Goal: Task Accomplishment & Management: Manage account settings

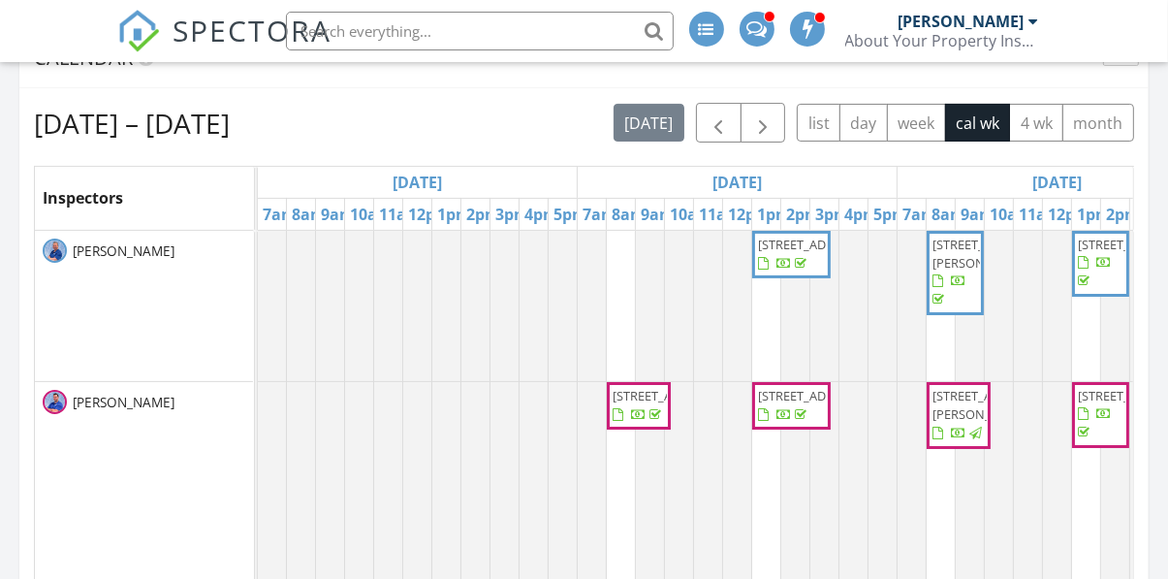
scroll to position [362, 0]
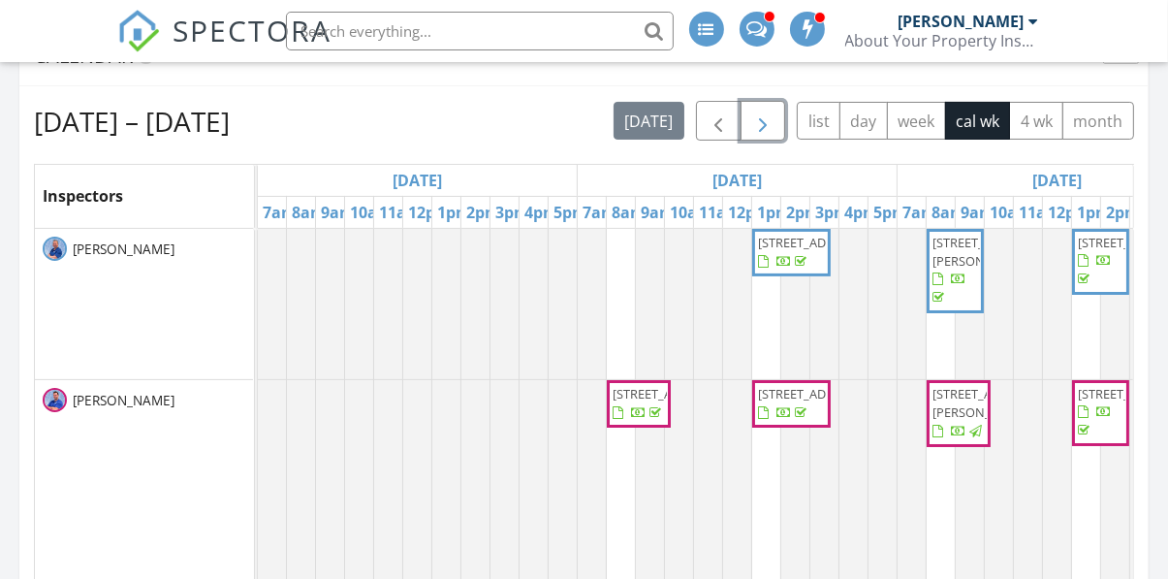
click at [762, 126] on span "button" at bounding box center [762, 121] width 23 height 23
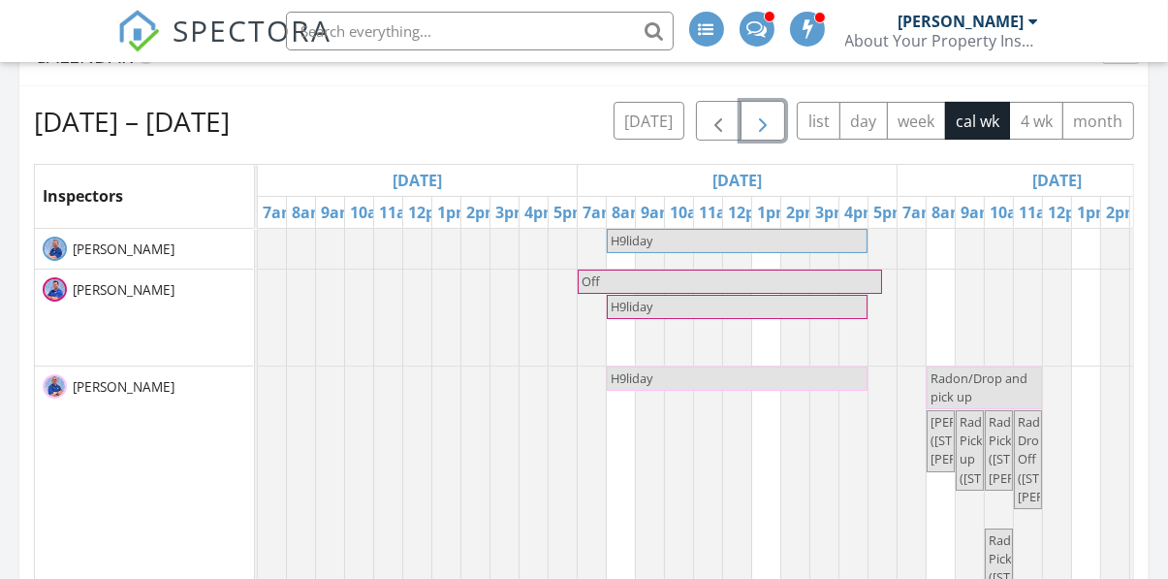
click at [774, 119] on button "button" at bounding box center [763, 121] width 46 height 40
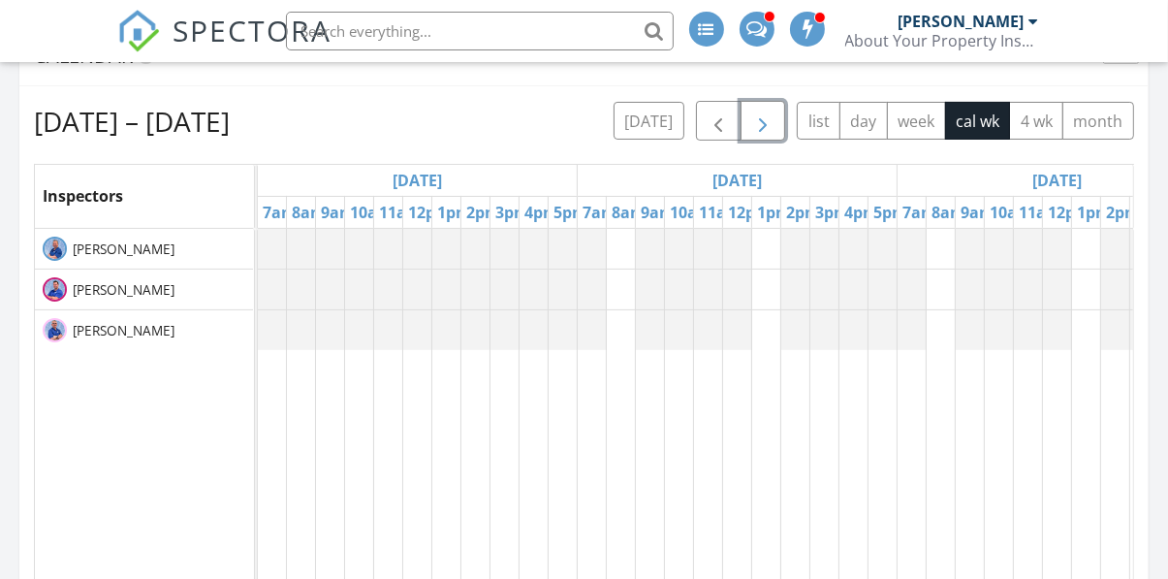
click at [767, 127] on span "button" at bounding box center [762, 121] width 23 height 23
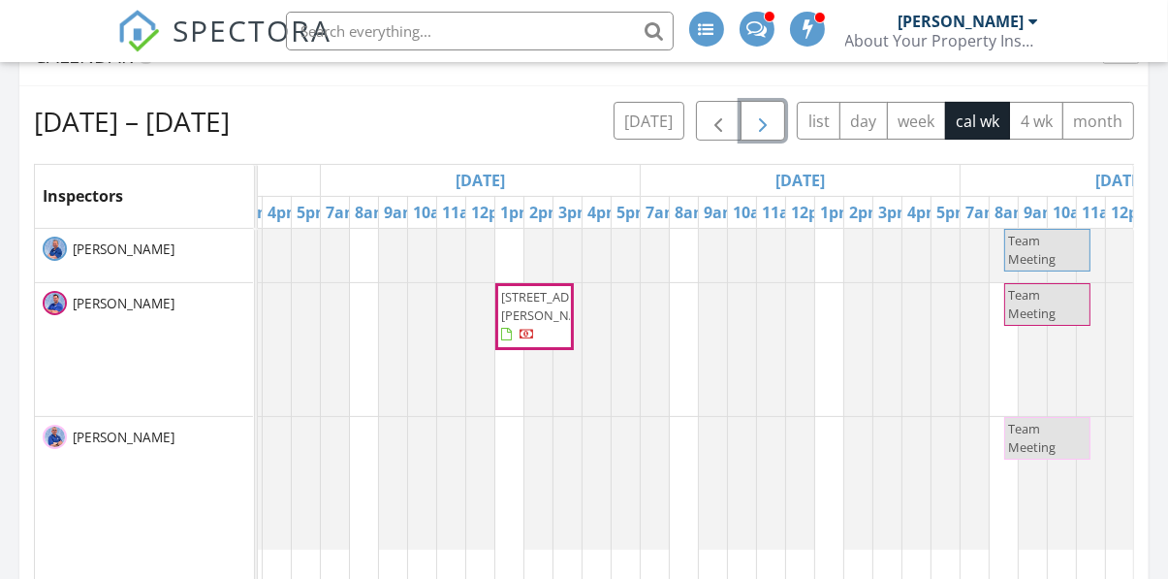
scroll to position [0, 0]
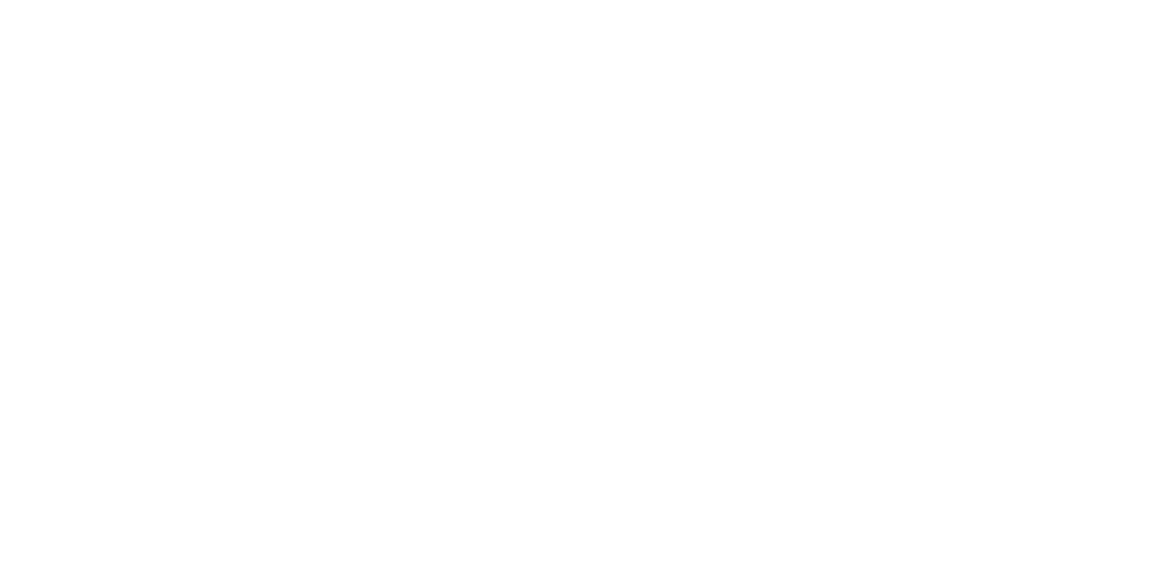
click at [0, 0] on html at bounding box center [0, 0] width 0 height 0
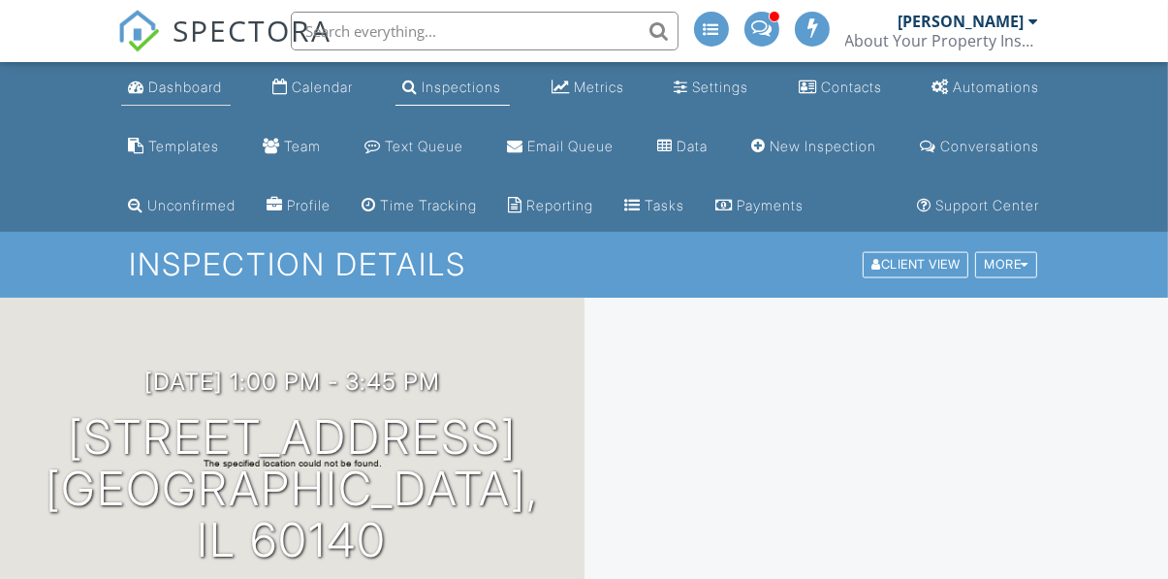
click at [172, 90] on div "Dashboard" at bounding box center [186, 86] width 74 height 16
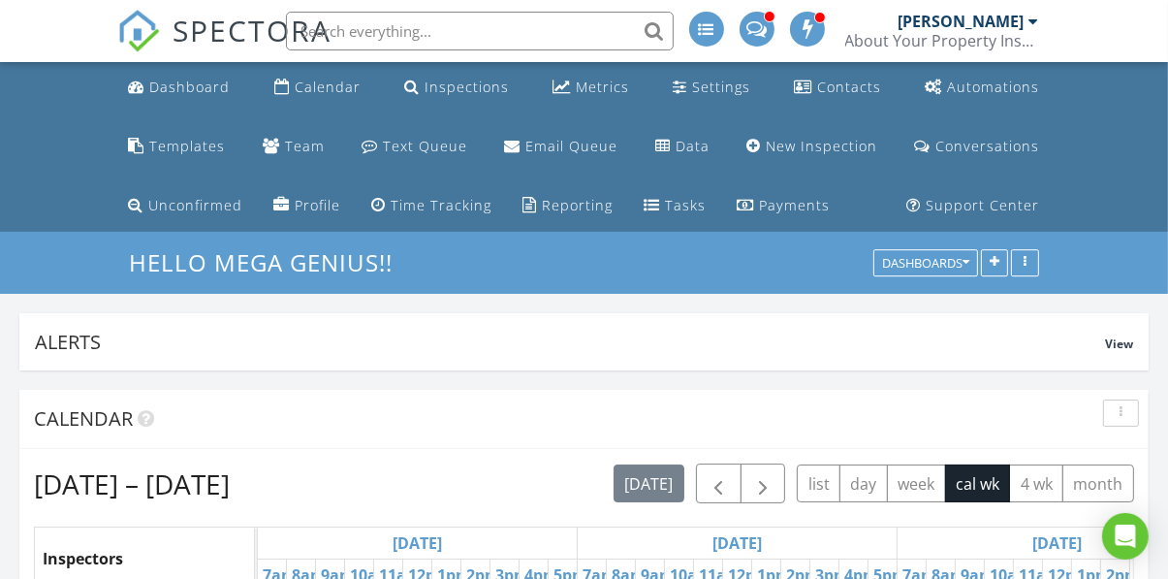
scroll to position [367, 363]
click at [772, 481] on span "button" at bounding box center [762, 484] width 23 height 23
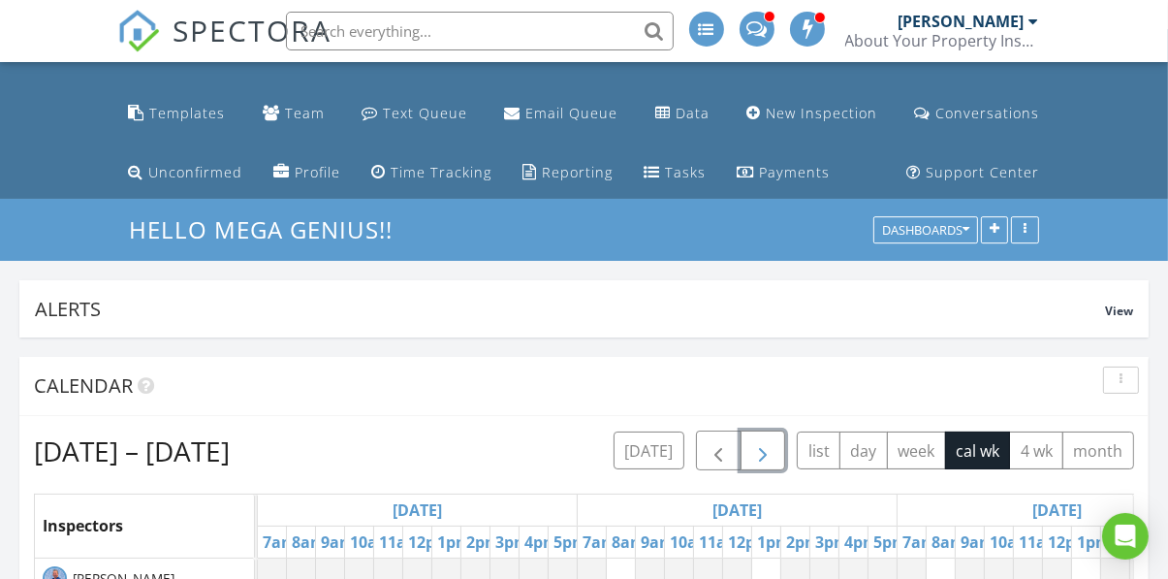
scroll to position [46, 0]
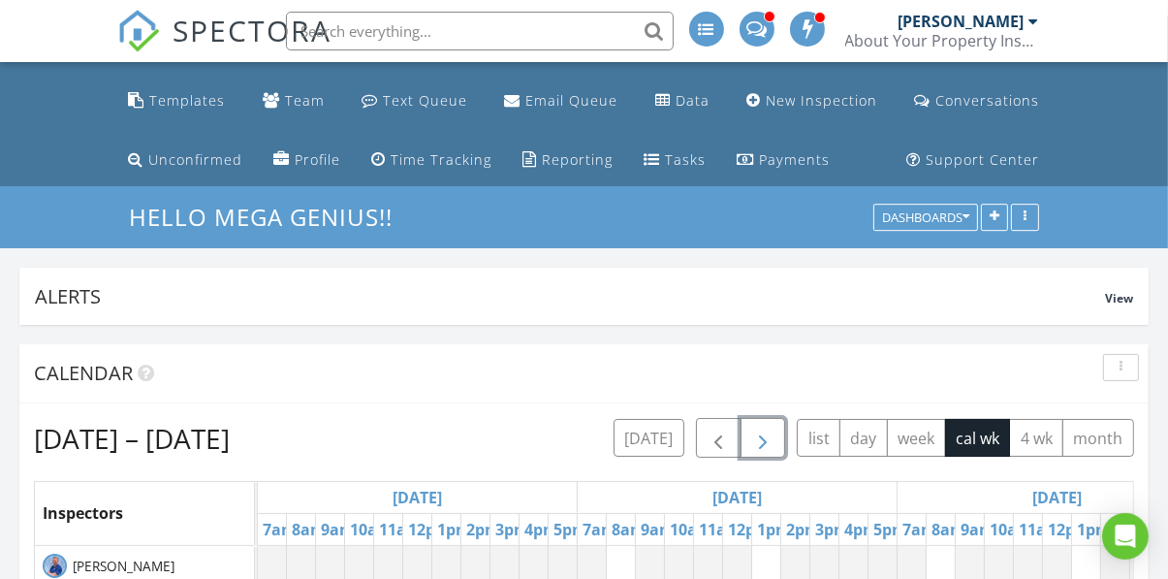
click at [757, 438] on span "button" at bounding box center [762, 438] width 23 height 23
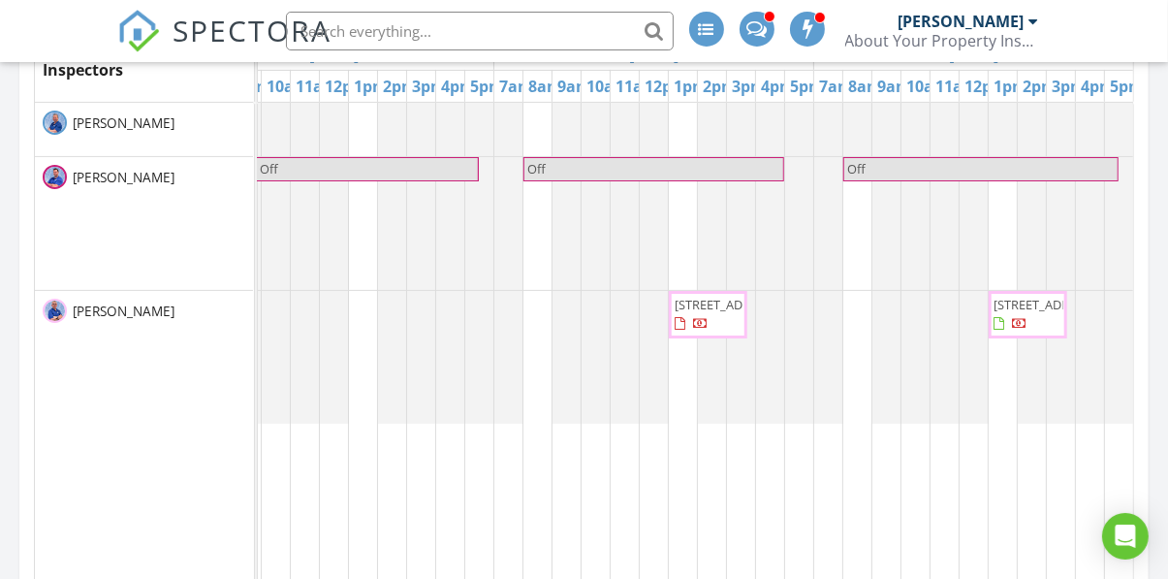
scroll to position [395, 0]
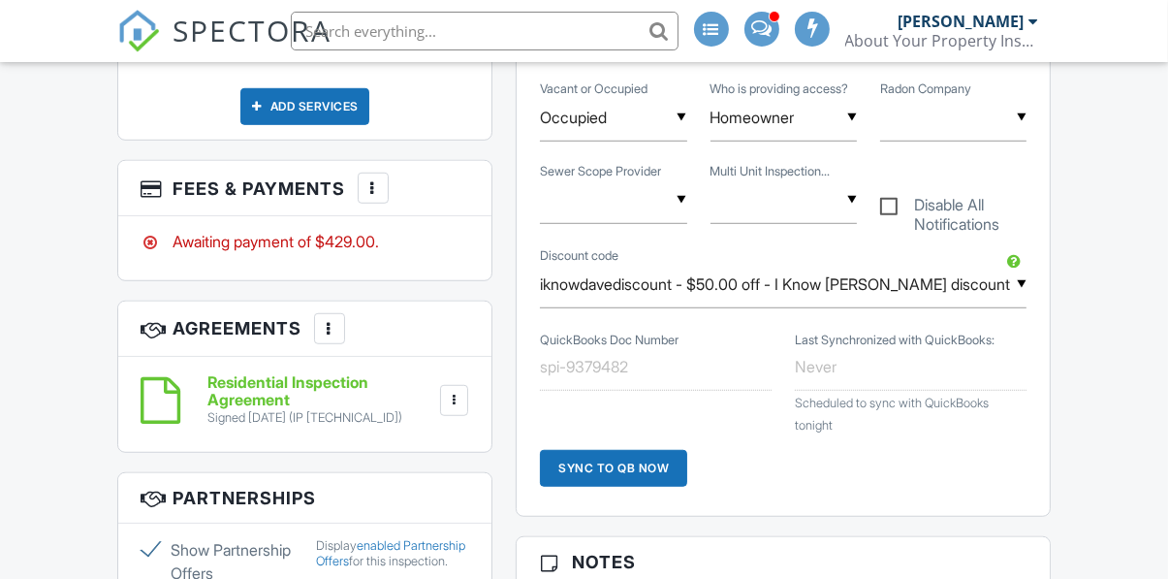
scroll to position [1199, 0]
click at [371, 198] on div at bounding box center [372, 187] width 19 height 19
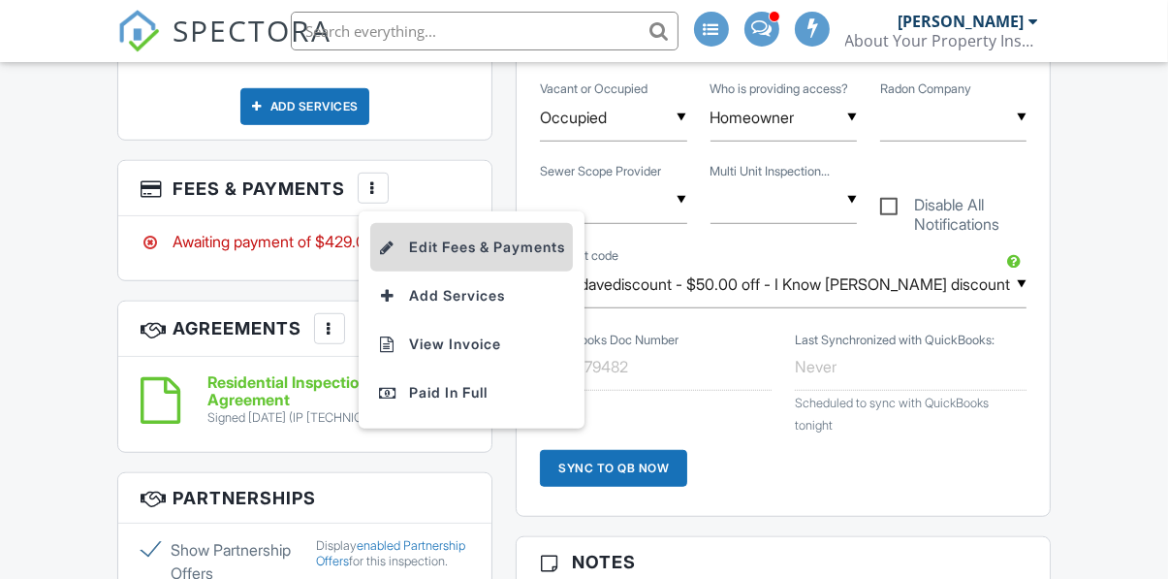
click at [531, 271] on li "Edit Fees & Payments" at bounding box center [471, 247] width 203 height 48
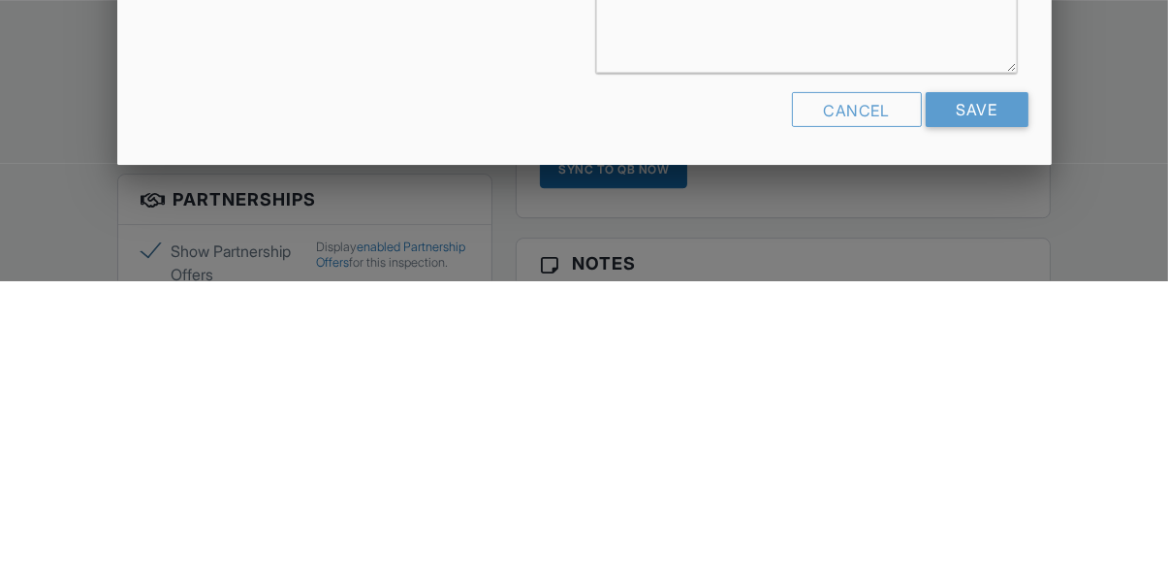
scroll to position [268, 0]
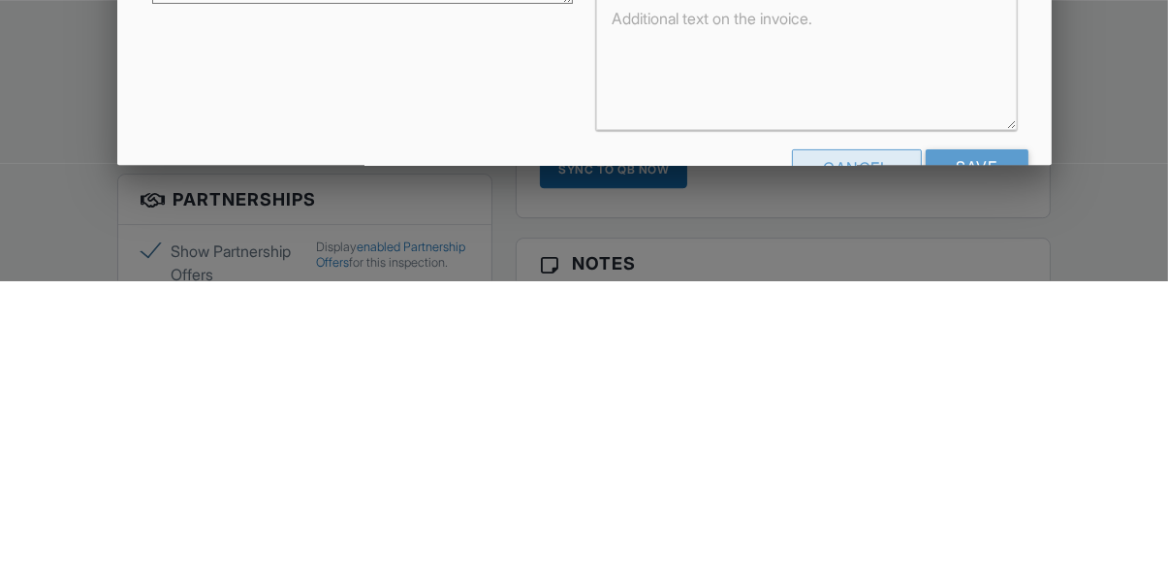
click at [859, 476] on div "Cancel" at bounding box center [857, 465] width 130 height 35
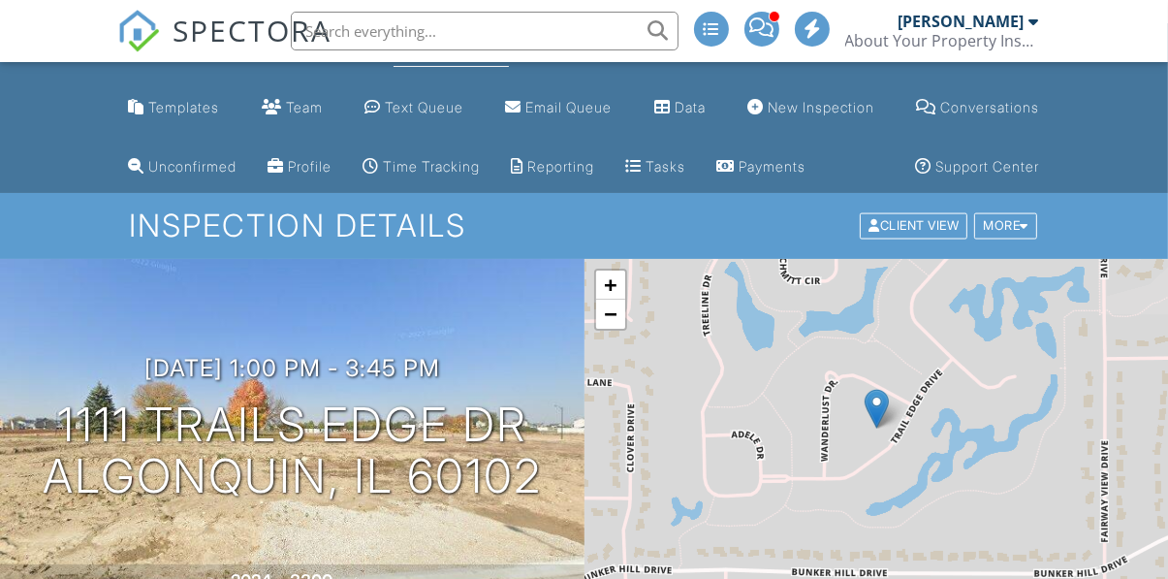
scroll to position [0, 0]
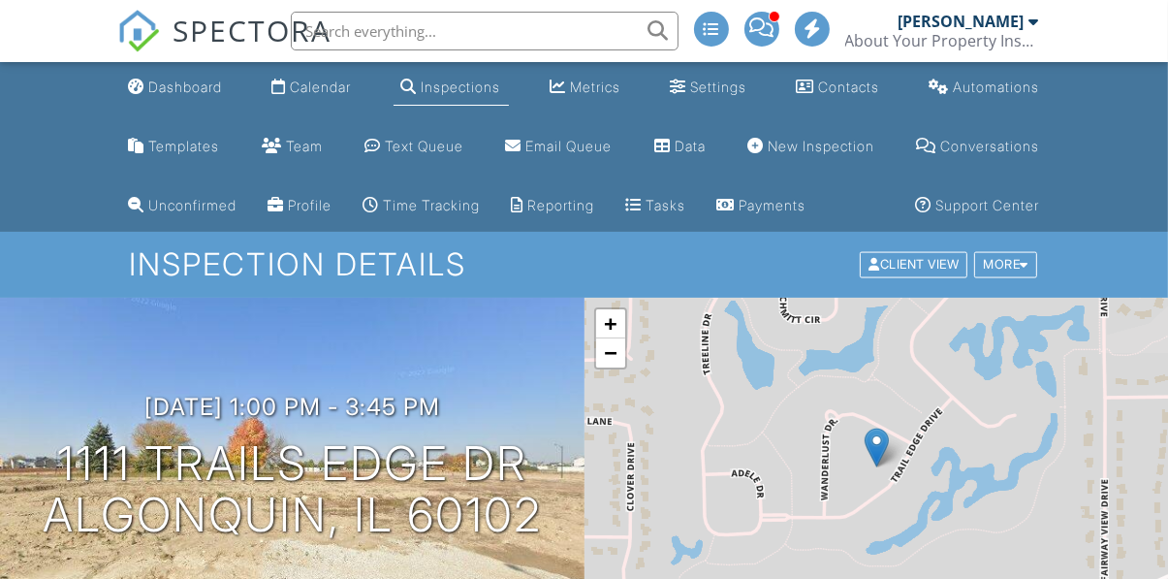
click at [768, 39] on div at bounding box center [761, 29] width 35 height 35
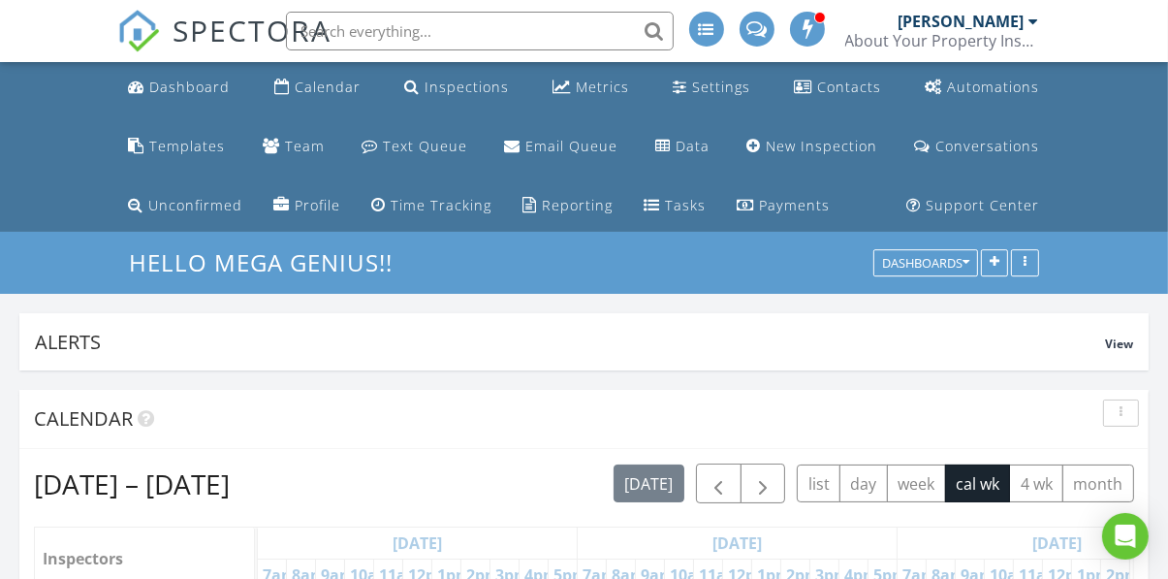
scroll to position [367, 363]
